Goal: Transaction & Acquisition: Purchase product/service

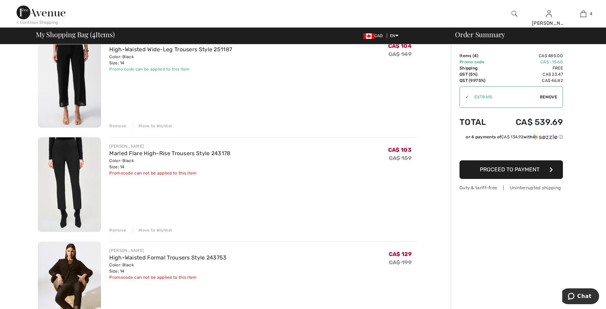
scroll to position [172, 0]
click at [80, 157] on img at bounding box center [69, 184] width 63 height 95
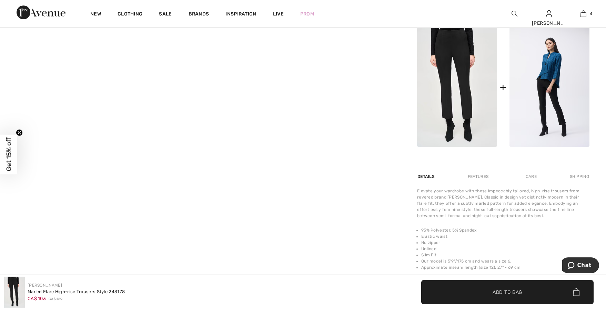
scroll to position [345, 0]
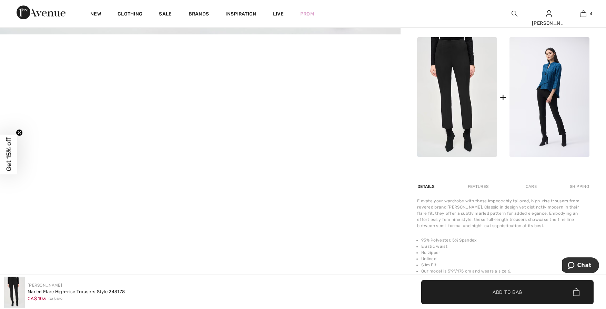
click at [105, 101] on video "Your browser does not support the video tag." at bounding box center [66, 67] width 133 height 67
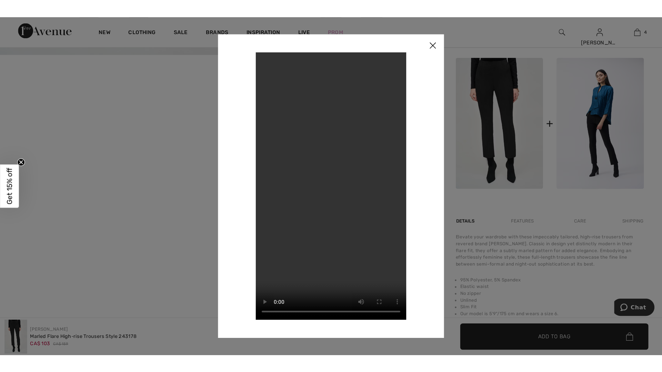
scroll to position [348, 0]
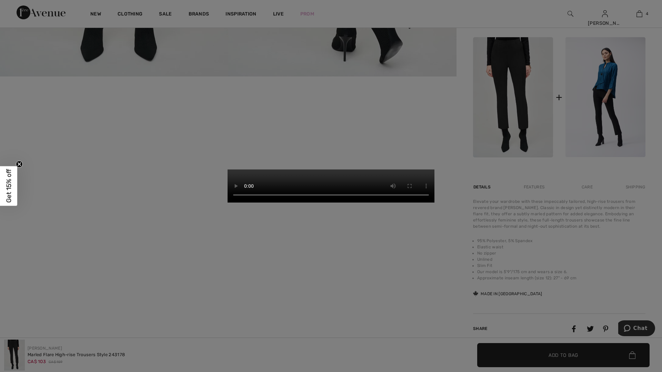
click at [434, 203] on video "Your browser does not support the video tag." at bounding box center [330, 186] width 207 height 33
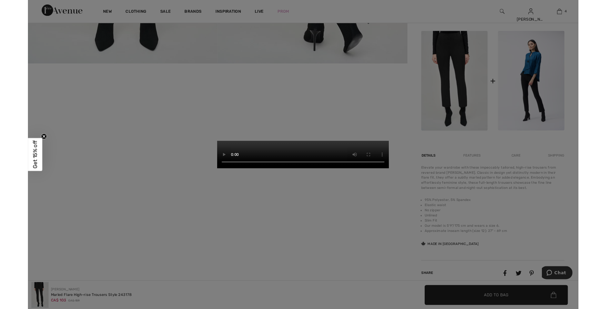
scroll to position [345, 0]
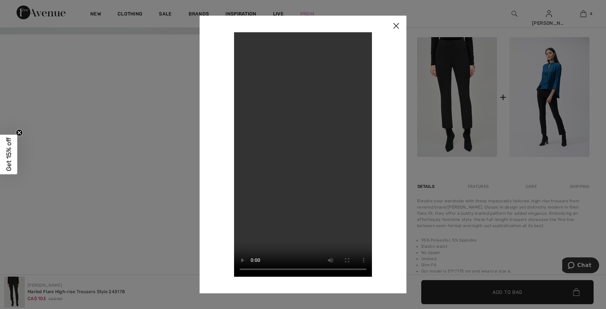
click at [398, 27] on img at bounding box center [396, 26] width 21 height 21
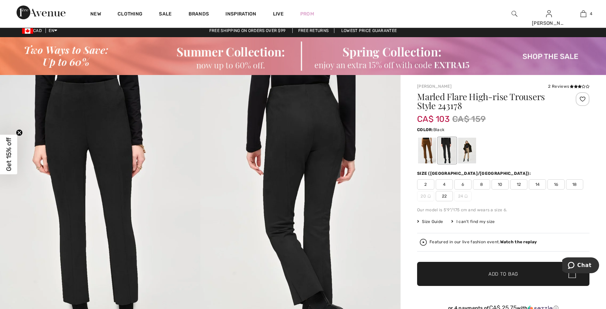
scroll to position [0, 0]
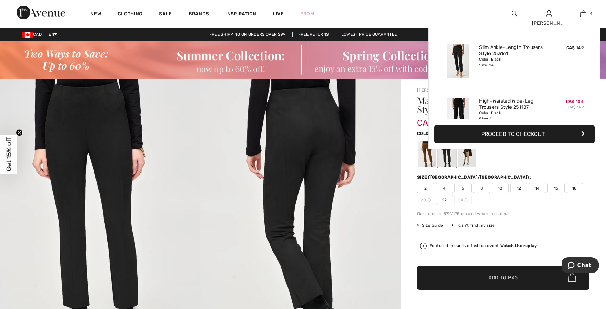
click at [587, 12] on link "4" at bounding box center [583, 14] width 34 height 8
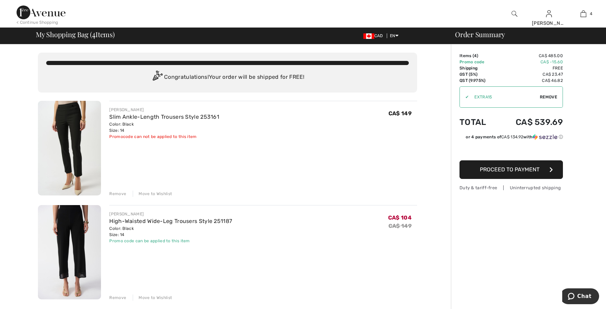
click at [75, 136] on img at bounding box center [69, 148] width 63 height 95
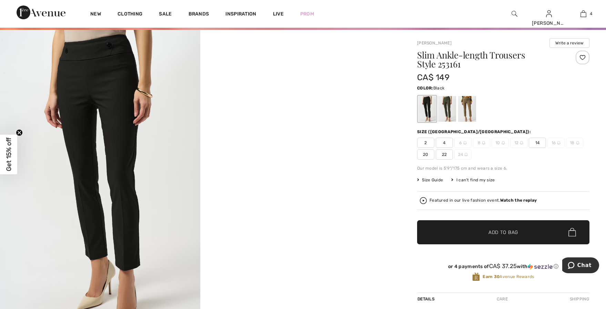
scroll to position [34, 0]
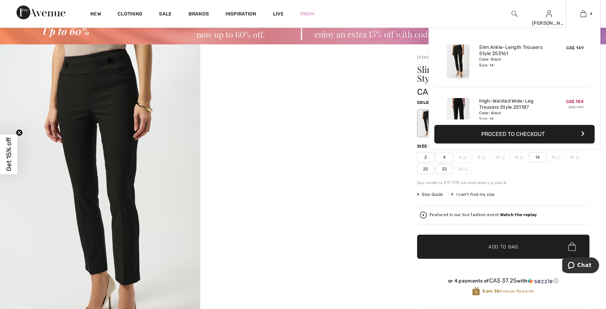
click at [582, 8] on div "4 Added to Bag Joseph Ribkoff Slim Ankle-length Trousers Style 253161 CA$ 149 C…" at bounding box center [583, 14] width 34 height 28
click at [582, 11] on img at bounding box center [583, 14] width 6 height 8
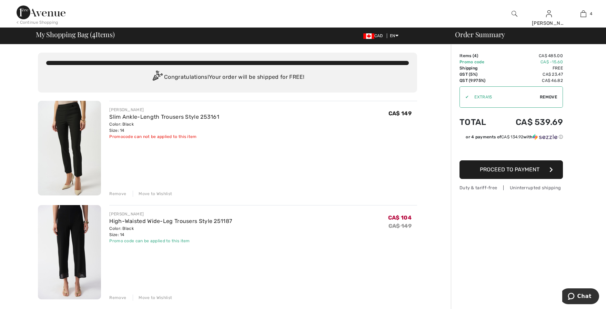
click at [120, 195] on div "Remove" at bounding box center [117, 194] width 17 height 6
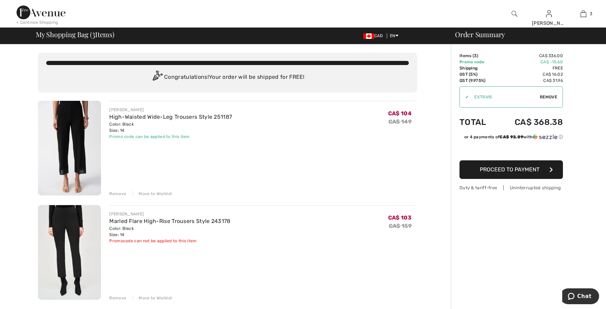
click at [77, 162] on img at bounding box center [69, 148] width 63 height 95
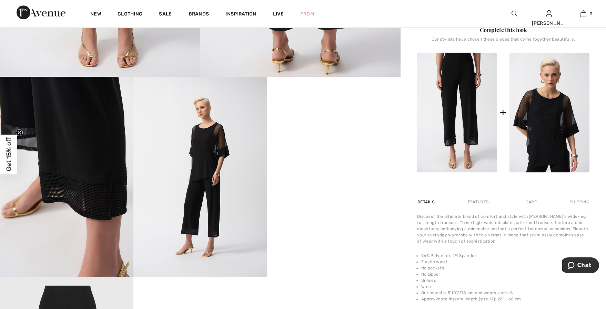
scroll to position [310, 0]
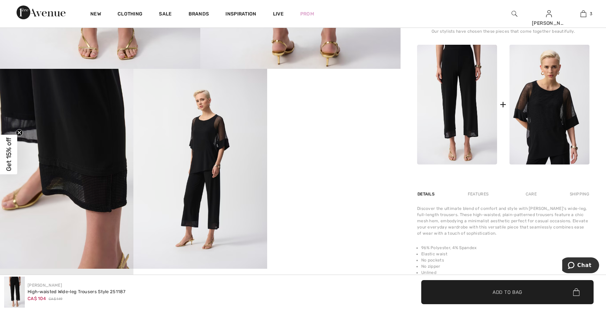
click at [307, 136] on video "Your browser does not support the video tag." at bounding box center [333, 102] width 133 height 67
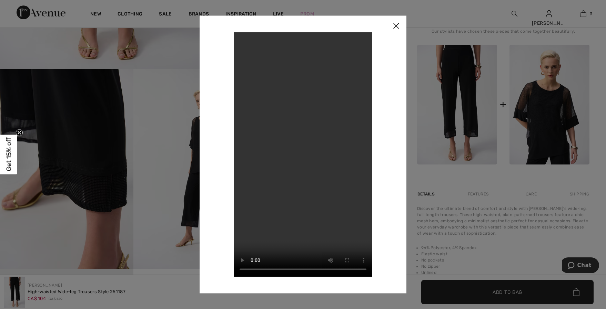
click at [394, 27] on img at bounding box center [396, 26] width 21 height 21
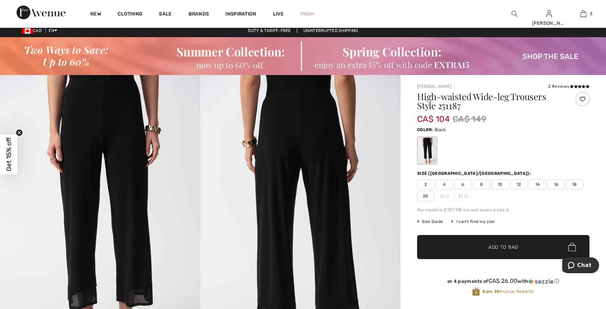
scroll to position [0, 0]
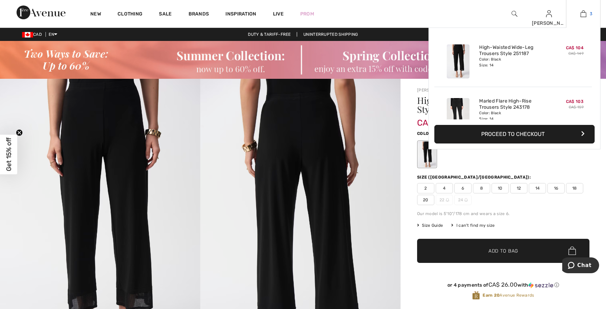
click at [578, 16] on link "3" at bounding box center [583, 14] width 34 height 8
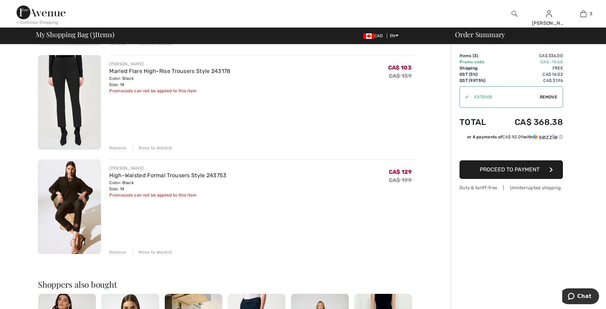
scroll to position [172, 0]
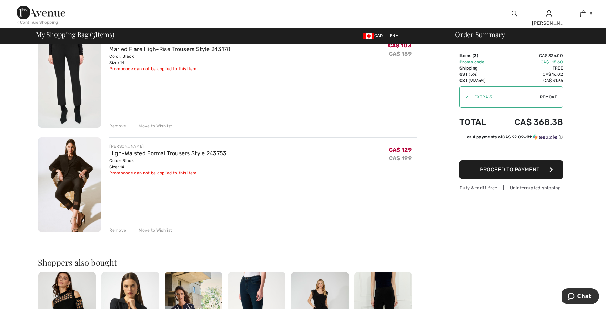
click at [49, 196] on img at bounding box center [69, 185] width 63 height 95
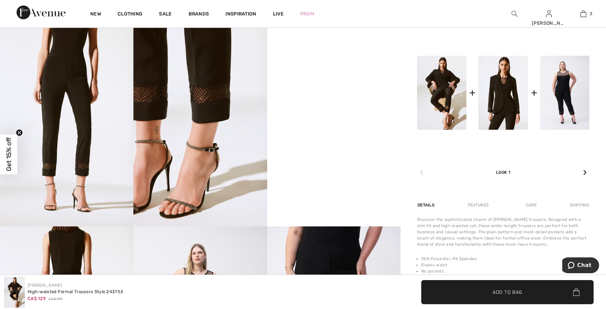
scroll to position [379, 0]
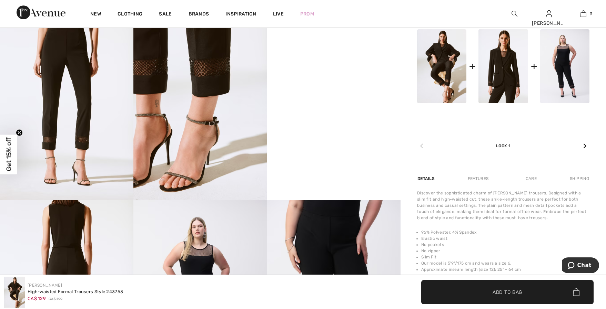
click at [360, 67] on video "Your browser does not support the video tag." at bounding box center [333, 33] width 133 height 67
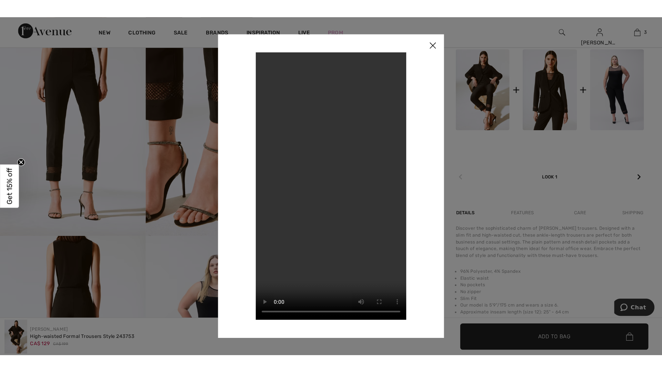
scroll to position [425, 0]
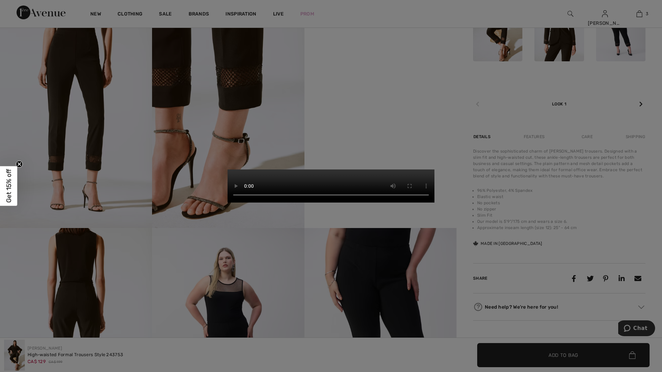
click at [434, 203] on video "Your browser does not support the video tag." at bounding box center [330, 186] width 207 height 33
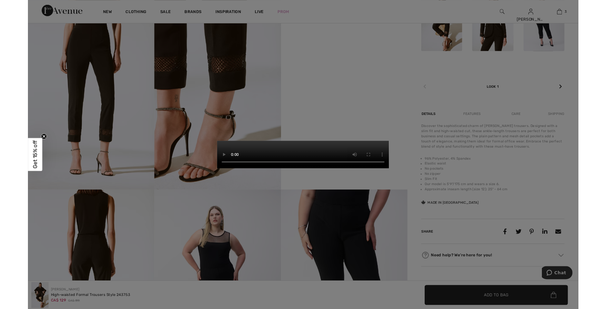
scroll to position [379, 0]
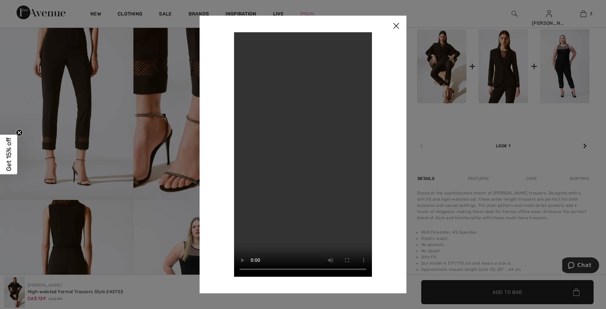
click at [397, 26] on img at bounding box center [396, 26] width 21 height 21
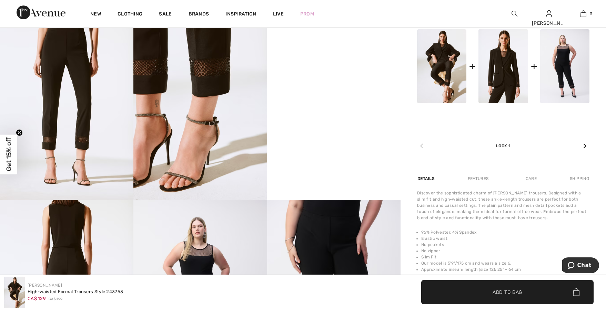
click at [205, 103] on img at bounding box center [199, 100] width 133 height 200
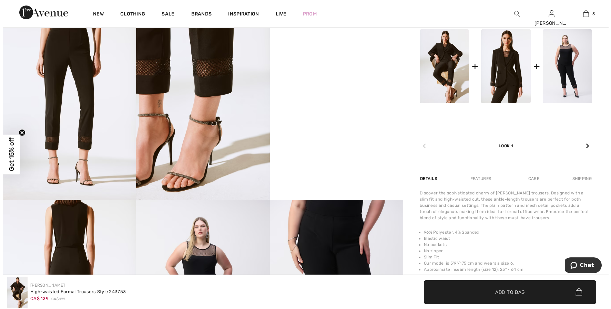
scroll to position [384, 0]
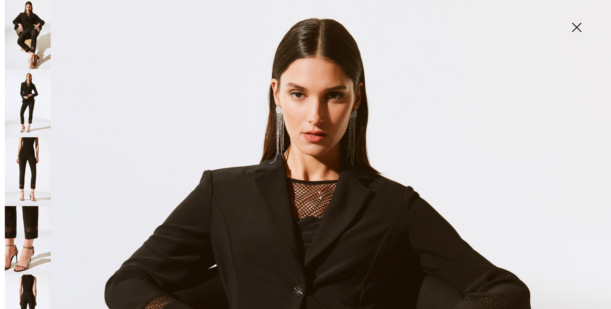
click at [31, 230] on img at bounding box center [28, 240] width 46 height 69
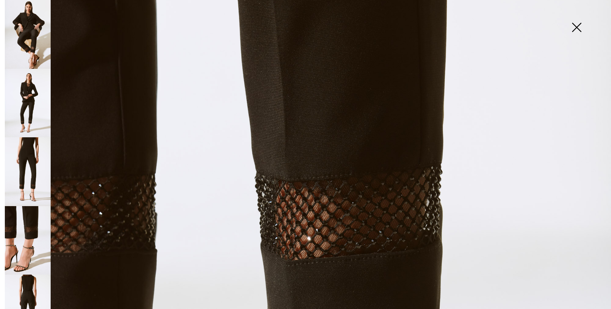
scroll to position [138, 0]
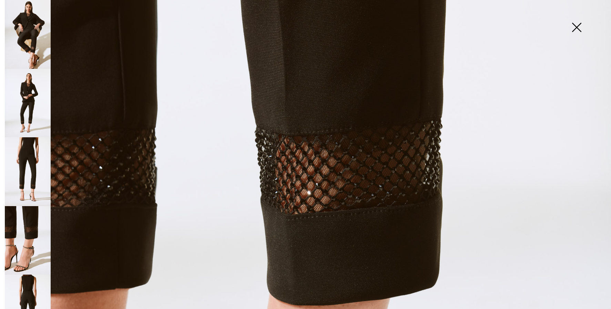
click at [579, 28] on img at bounding box center [576, 27] width 34 height 35
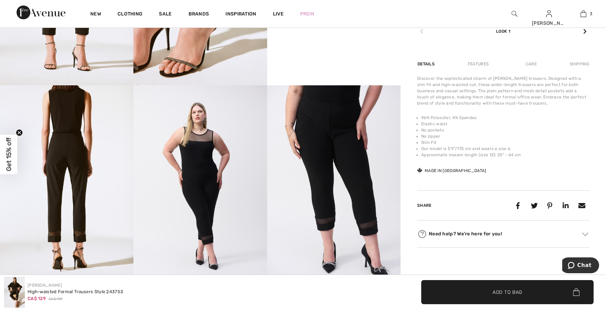
scroll to position [517, 0]
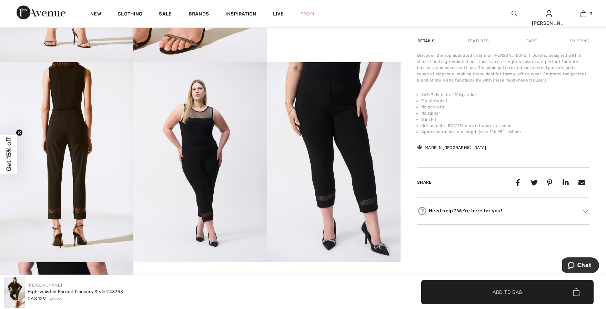
click at [198, 166] on img at bounding box center [199, 162] width 133 height 200
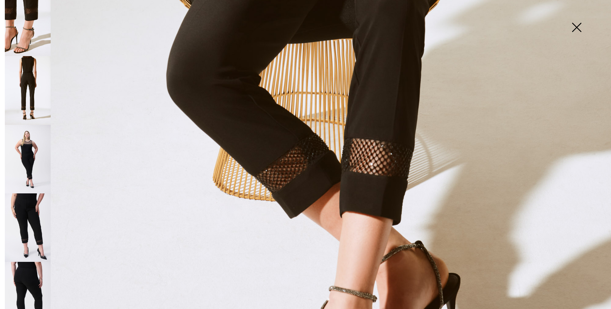
scroll to position [220, 0]
click at [29, 147] on img at bounding box center [28, 158] width 46 height 69
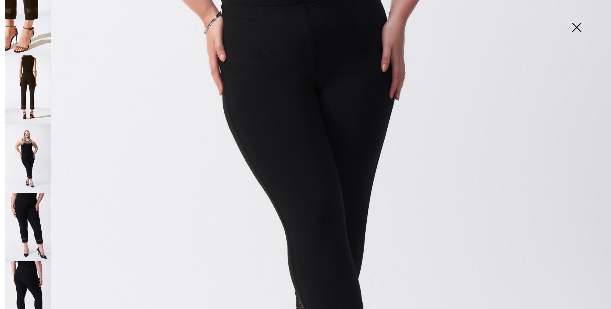
scroll to position [310, 0]
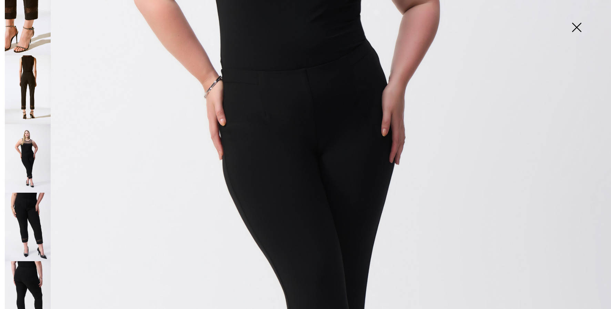
click at [30, 263] on img at bounding box center [28, 296] width 46 height 69
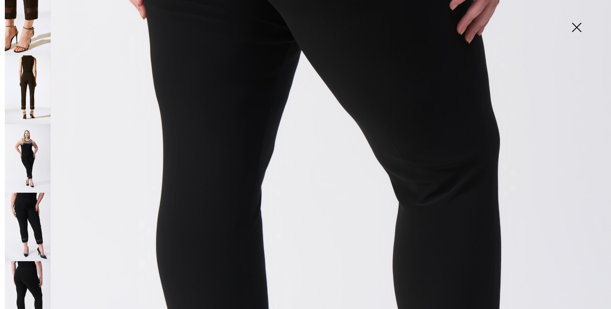
click at [578, 26] on img at bounding box center [576, 27] width 34 height 35
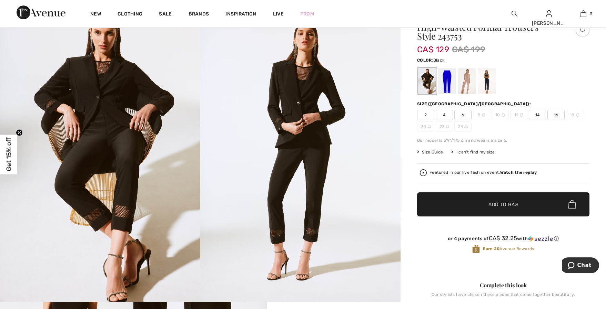
scroll to position [34, 0]
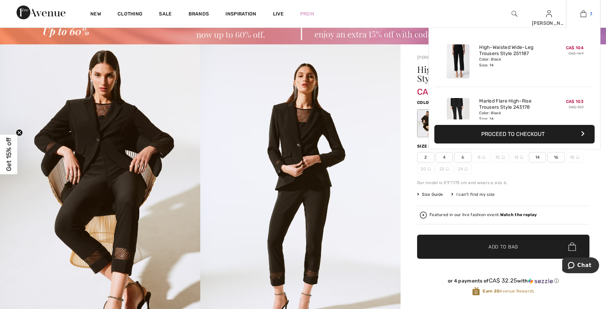
click at [584, 12] on img at bounding box center [583, 14] width 6 height 8
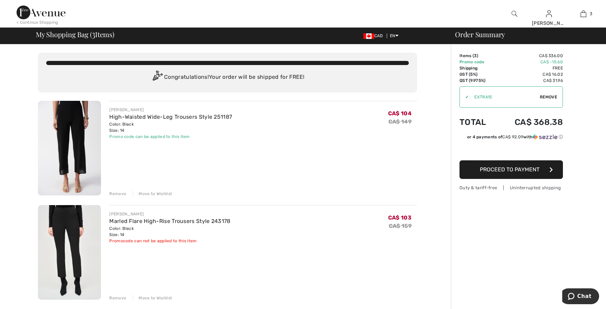
click at [116, 194] on div "Remove" at bounding box center [117, 194] width 17 height 6
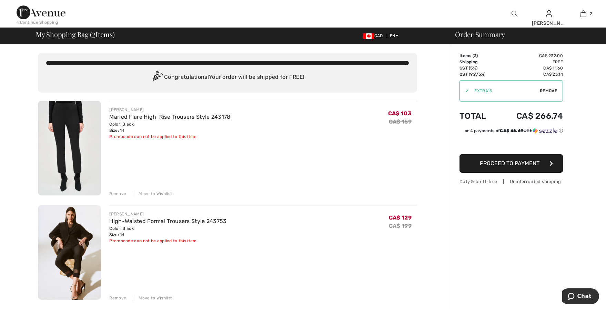
click at [112, 193] on div "Remove" at bounding box center [117, 194] width 17 height 6
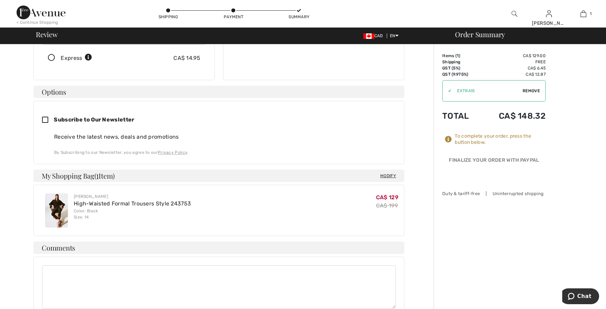
scroll to position [256, 0]
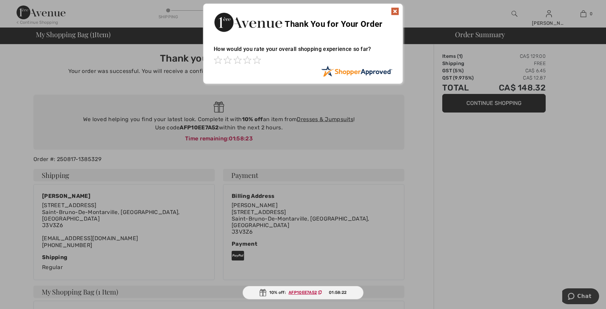
click at [393, 11] on img at bounding box center [395, 11] width 8 height 8
